Goal: Task Accomplishment & Management: Use online tool/utility

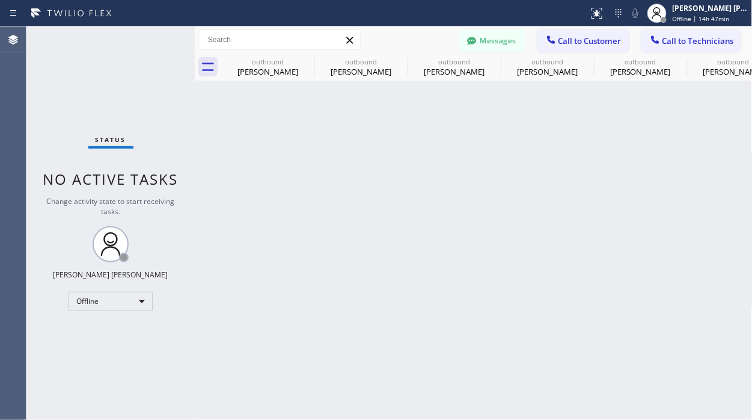
click at [277, 266] on div "Back to Dashboard Change Sender ID Customers Technicians TN [PERSON_NAME] [DATE…" at bounding box center [474, 222] width 558 height 393
click at [139, 292] on div "Offline" at bounding box center [111, 301] width 84 height 19
click at [117, 329] on li "Available" at bounding box center [110, 332] width 82 height 14
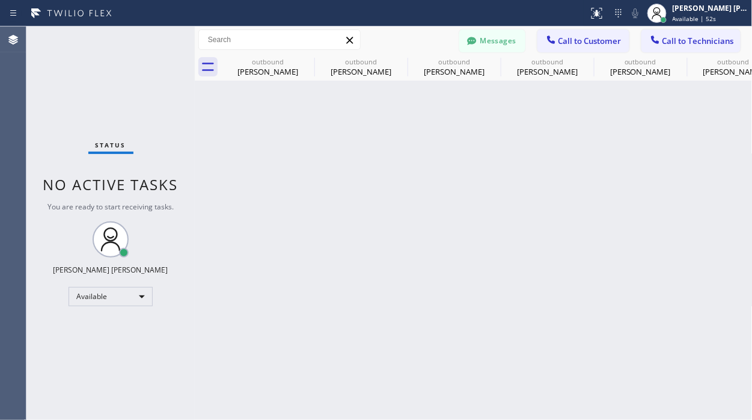
drag, startPoint x: 40, startPoint y: 245, endPoint x: 45, endPoint y: 211, distance: 34.0
click at [40, 244] on div "Status No active tasks You are ready to start receiving tasks. [PERSON_NAME] [P…" at bounding box center [110, 222] width 168 height 393
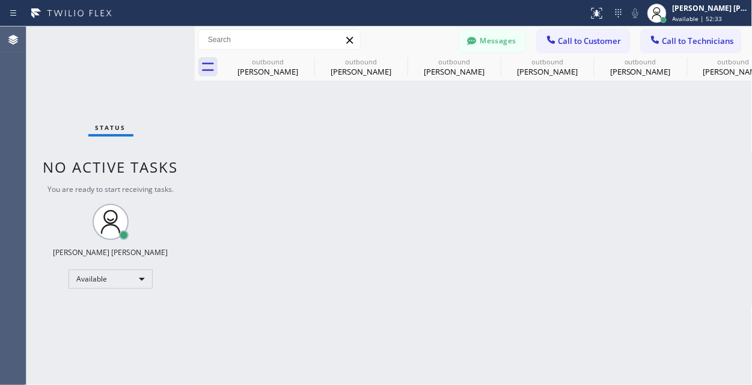
click at [155, 43] on div "Status No active tasks You are ready to start receiving tasks. [PERSON_NAME] [P…" at bounding box center [110, 205] width 168 height 358
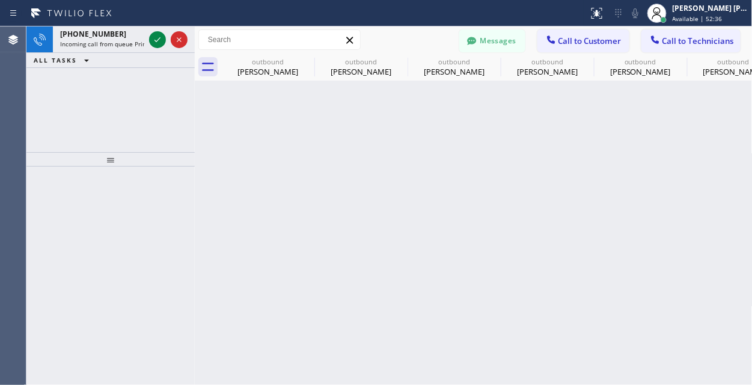
drag, startPoint x: 158, startPoint y: 37, endPoint x: 311, endPoint y: 8, distance: 156.1
click at [158, 37] on icon at bounding box center [157, 39] width 14 height 14
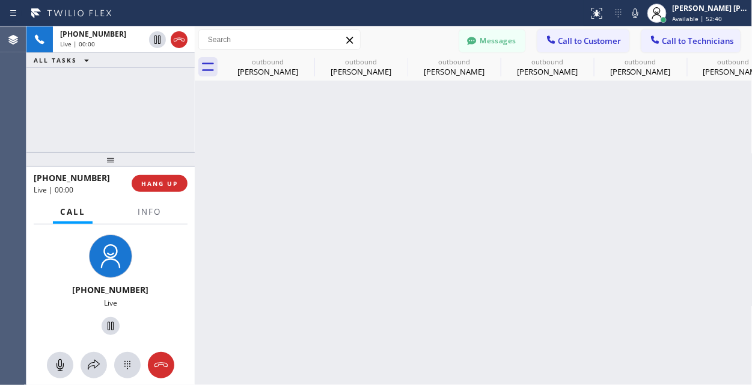
click at [103, 123] on div "[PHONE_NUMBER] Live | 00:00 ALL TASKS ALL TASKS ACTIVE TASKS TASKS IN WRAP UP" at bounding box center [110, 89] width 168 height 126
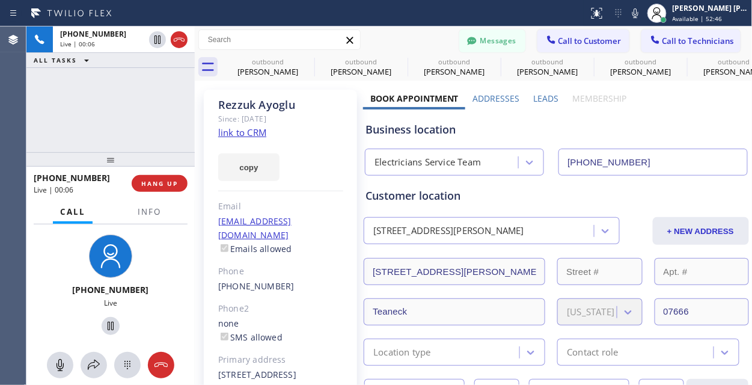
click at [259, 134] on link "link to CRM" at bounding box center [242, 132] width 48 height 12
click at [84, 106] on div "[PHONE_NUMBER] Live | 00:14 ALL TASKS ALL TASKS ACTIVE TASKS TASKS IN WRAP UP" at bounding box center [110, 89] width 168 height 126
drag, startPoint x: 67, startPoint y: 109, endPoint x: 67, endPoint y: 99, distance: 10.8
click at [67, 109] on div "[PHONE_NUMBER] Live | 00:22 ALL TASKS ALL TASKS ACTIVE TASKS TASKS IN WRAP UP" at bounding box center [110, 89] width 168 height 126
drag, startPoint x: 117, startPoint y: 112, endPoint x: 709, endPoint y: 112, distance: 591.2
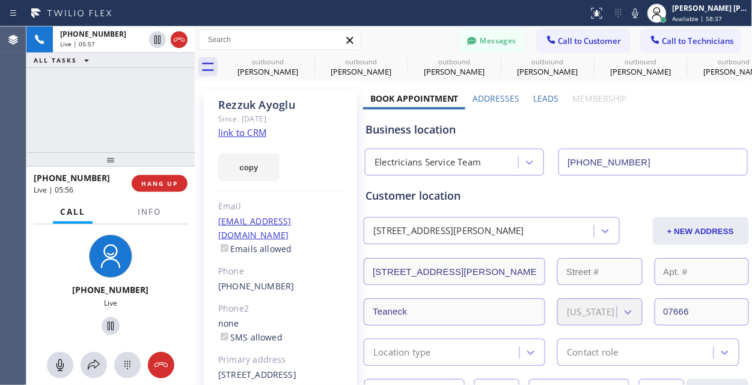
click at [117, 111] on div "[PHONE_NUMBER] Live | 05:57 ALL TASKS ALL TASKS ACTIVE TASKS TASKS IN WRAP UP" at bounding box center [110, 89] width 168 height 126
click at [152, 125] on div "[PHONE_NUMBER] Live | 06:16 ALL TASKS ALL TASKS ACTIVE TASKS TASKS IN WRAP UP" at bounding box center [110, 89] width 168 height 126
click at [152, 125] on div "[PHONE_NUMBER] Live | 06:17 ALL TASKS ALL TASKS ACTIVE TASKS TASKS IN WRAP UP" at bounding box center [110, 89] width 168 height 126
click at [60, 368] on icon at bounding box center [60, 365] width 14 height 14
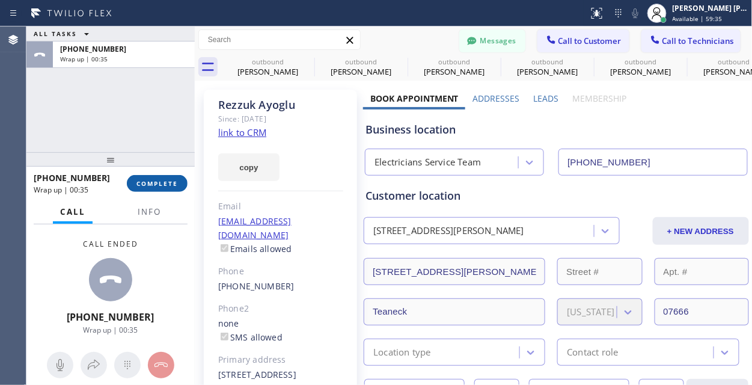
click at [139, 181] on span "COMPLETE" at bounding box center [158, 183] width 42 height 8
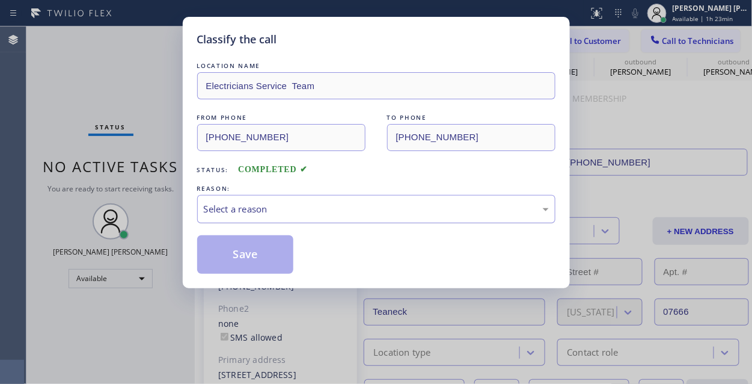
click at [355, 210] on div "Select a reason" at bounding box center [376, 209] width 345 height 14
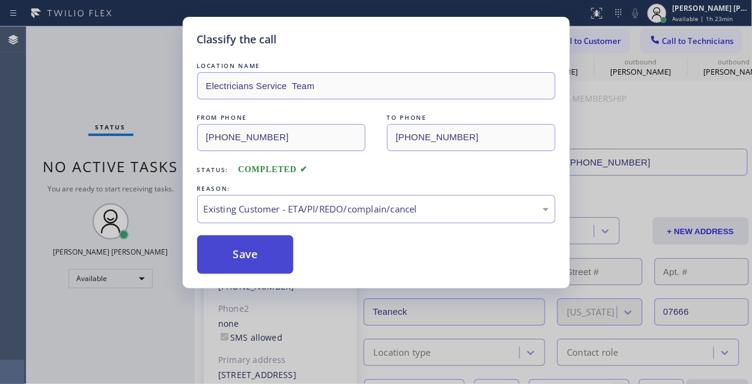
click at [263, 258] on button "Save" at bounding box center [245, 254] width 97 height 38
click at [262, 257] on button "Save" at bounding box center [245, 254] width 97 height 38
click at [233, 254] on button "Save" at bounding box center [245, 254] width 97 height 38
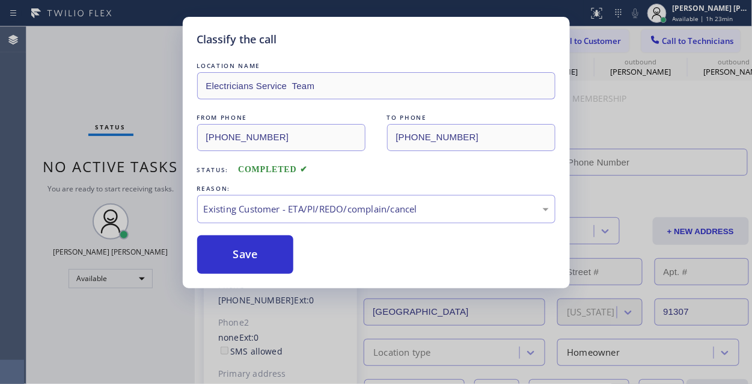
type input "[PHONE_NUMBER]"
click at [104, 76] on div "Classify the call LOCATION NAME Electricians Service Team FROM PHONE [PHONE_NUM…" at bounding box center [376, 192] width 752 height 384
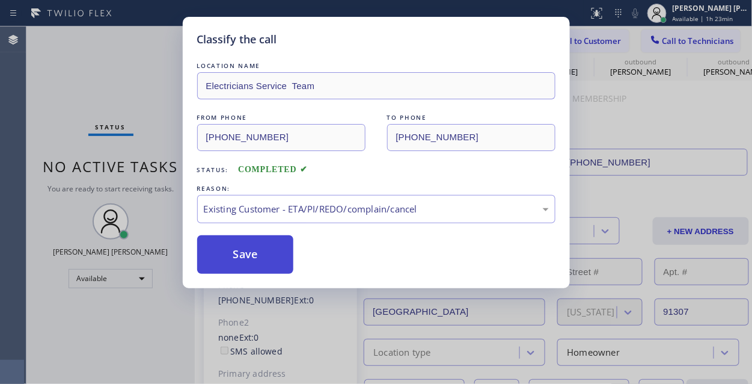
click at [229, 243] on button "Save" at bounding box center [245, 254] width 97 height 38
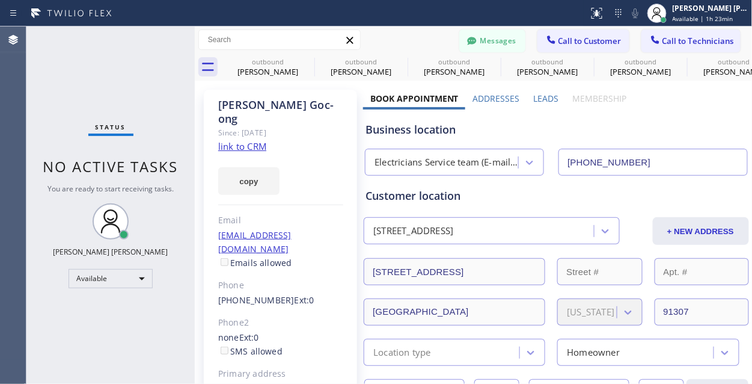
click at [228, 243] on div "Classify the call LOCATION NAME Electricians Service Team FROM PHONE [PHONE_NUM…" at bounding box center [389, 204] width 726 height 357
click at [122, 285] on div "Available" at bounding box center [111, 278] width 84 height 19
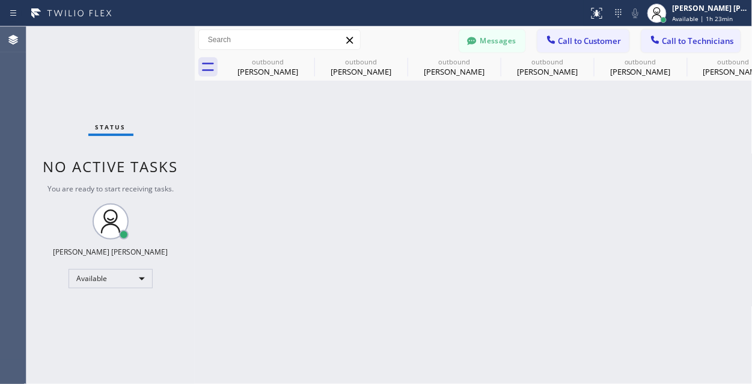
click at [138, 276] on div at bounding box center [376, 192] width 752 height 384
click at [138, 276] on div "Available" at bounding box center [111, 278] width 84 height 19
click at [114, 290] on li "Offline" at bounding box center [110, 294] width 82 height 14
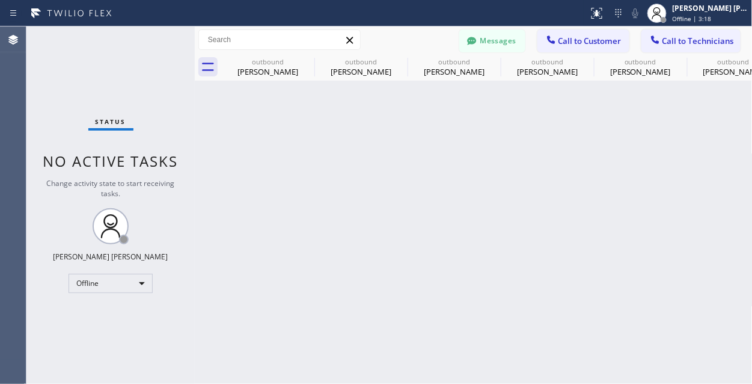
click at [355, 342] on div "Back to Dashboard Change Sender ID Customers Technicians TN [PERSON_NAME] [DATE…" at bounding box center [474, 204] width 558 height 357
click at [117, 282] on div "Offline" at bounding box center [111, 283] width 84 height 19
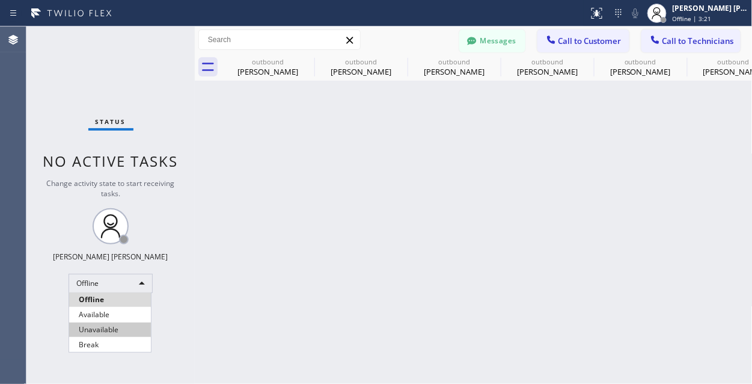
click at [98, 328] on li "Unavailable" at bounding box center [110, 329] width 82 height 14
